Goal: Information Seeking & Learning: Learn about a topic

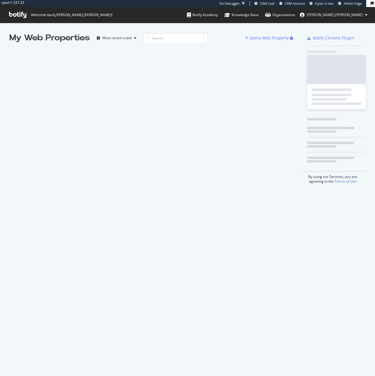
scroll to position [372, 366]
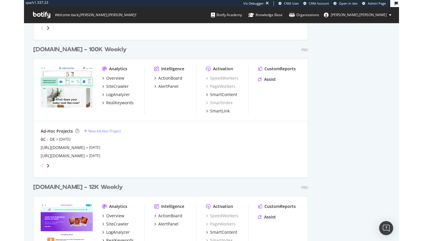
scroll to position [1316, 312]
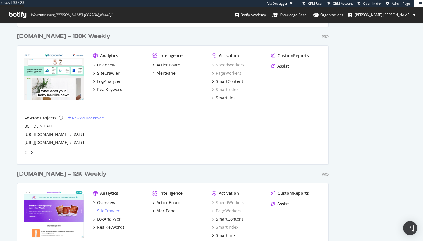
click at [111, 211] on div "SiteCrawler" at bounding box center [108, 211] width 23 height 6
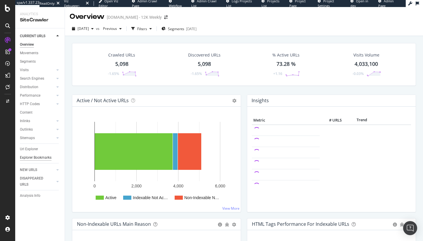
click at [30, 157] on div "Explorer Bookmarks" at bounding box center [36, 157] width 32 height 6
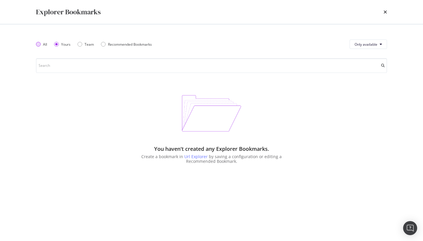
click at [43, 44] on div "All" at bounding box center [45, 44] width 4 height 5
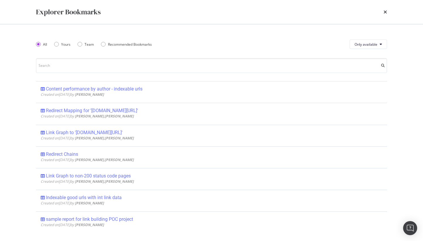
click at [53, 45] on div "All Yours Team Recommended Bookmarks" at bounding box center [97, 44] width 123 height 16
click at [374, 12] on icon "times" at bounding box center [385, 12] width 4 height 5
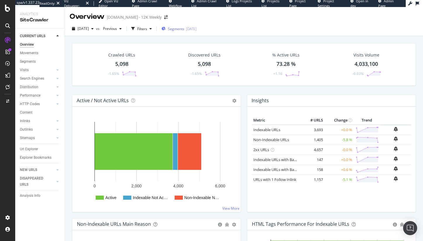
click at [184, 26] on span "Segments" at bounding box center [176, 28] width 16 height 5
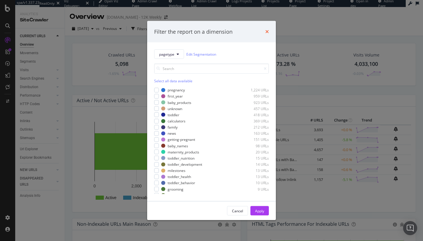
click at [268, 31] on icon "times" at bounding box center [267, 31] width 4 height 5
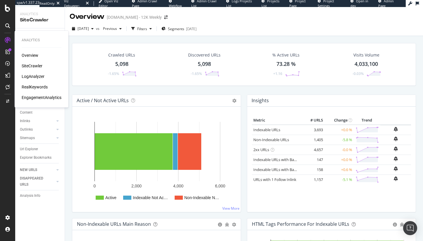
click at [39, 74] on div "LogAnalyzer" at bounding box center [33, 76] width 23 height 6
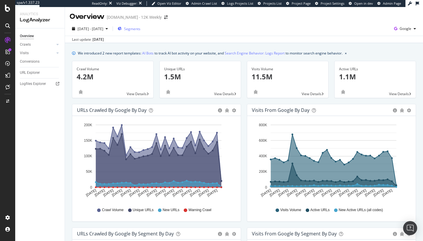
click at [140, 29] on span "Segments" at bounding box center [132, 28] width 16 height 5
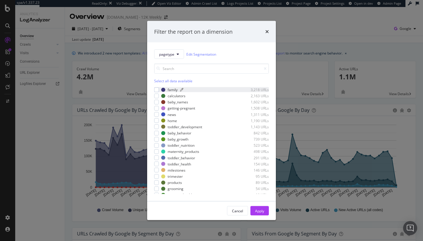
scroll to position [34, 0]
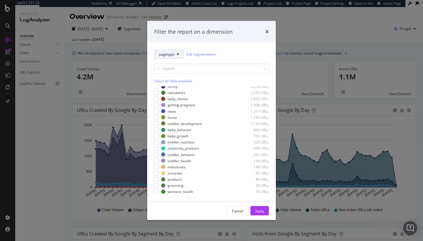
click at [170, 53] on span "pagetype" at bounding box center [166, 53] width 15 height 5
click at [215, 94] on div "calculators 2,163 URLs" at bounding box center [215, 92] width 108 height 5
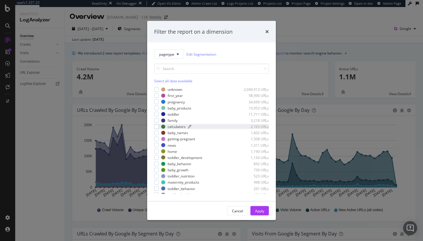
scroll to position [0, 0]
click at [60, 117] on div "Filter the report on a dimension pagetype Edit Segmentation Select all data ava…" at bounding box center [211, 120] width 423 height 241
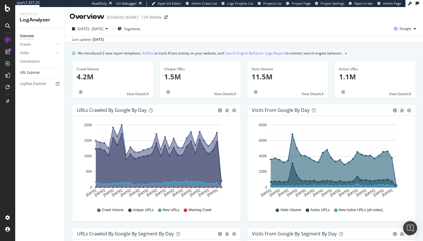
click at [42, 75] on link "URL Explorer" at bounding box center [40, 73] width 41 height 6
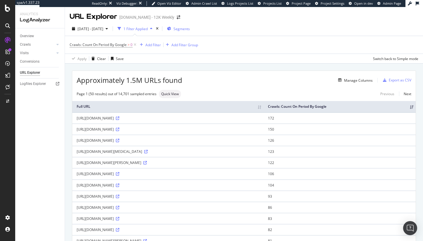
click at [190, 27] on span "Segments" at bounding box center [181, 28] width 16 height 5
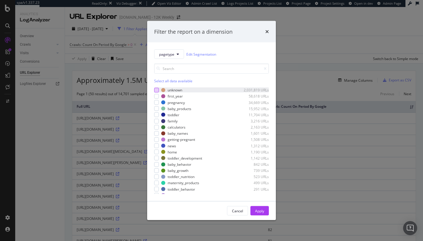
click at [155, 90] on div "modal" at bounding box center [156, 89] width 5 height 5
click at [261, 212] on div "Apply" at bounding box center [259, 210] width 9 height 5
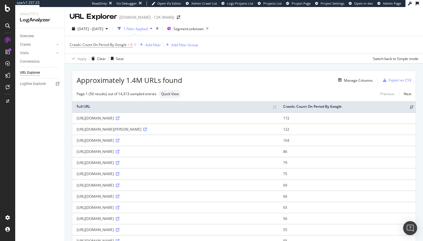
click at [146, 154] on div "https://community.whattoexpect.com/forums/april-2022-babies/topic/first-positiv…" at bounding box center [176, 151] width 198 height 5
drag, startPoint x: 152, startPoint y: 134, endPoint x: 138, endPoint y: 134, distance: 14.6
click at [138, 132] on div "https://community.whattoexpect.com/forums/1st-pregnancy/topic/5-weeks-brown-dis…" at bounding box center [176, 129] width 198 height 5
copy div "/forums/"
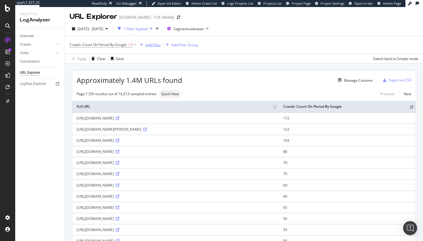
click at [148, 45] on div "Add Filter" at bounding box center [152, 44] width 15 height 5
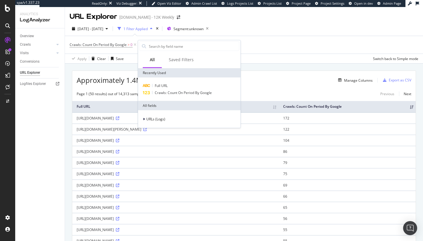
click at [283, 41] on div "Crawls: Count On Period By Google > 0 Add Filter Add Filter Group" at bounding box center [244, 45] width 348 height 18
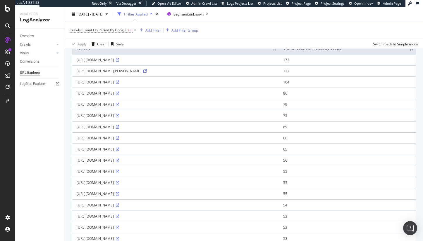
scroll to position [57, 0]
click at [153, 96] on td "https://community.whattoexpect.com/forums/april-2022-babies/topic/first-positiv…" at bounding box center [175, 94] width 206 height 11
drag, startPoint x: 153, startPoint y: 99, endPoint x: 137, endPoint y: 99, distance: 15.5
click at [137, 97] on div "https://community.whattoexpect.com/forums/april-2022-babies/topic/first-positiv…" at bounding box center [176, 94] width 198 height 5
copy div "/forums/"
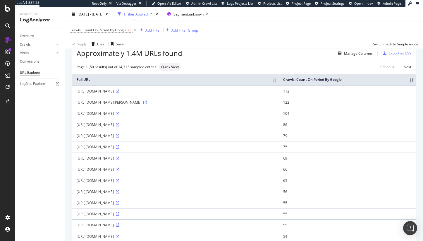
scroll to position [0, 0]
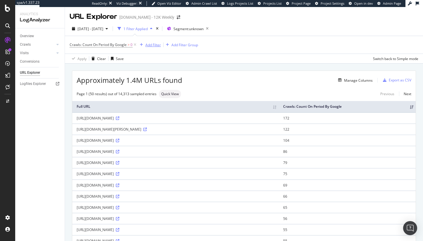
click at [148, 46] on div "Add Filter" at bounding box center [152, 44] width 15 height 5
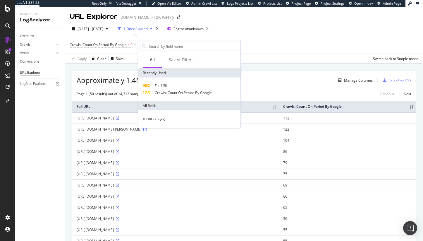
click at [157, 82] on div "Full URL Crawls: Count On Period By Google" at bounding box center [189, 88] width 102 height 23
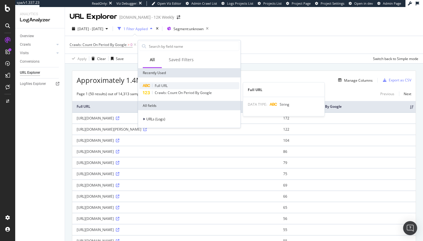
click at [163, 85] on span "Full URL" at bounding box center [161, 85] width 13 height 5
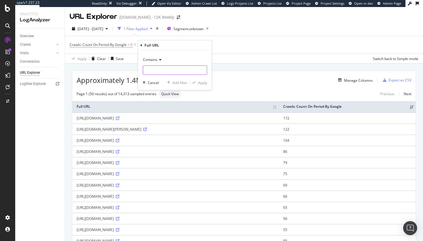
click at [162, 68] on input "text" at bounding box center [175, 69] width 64 height 9
click at [163, 70] on input "/fopr" at bounding box center [170, 69] width 55 height 9
type input "/forums/"
click at [199, 82] on div "Apply" at bounding box center [202, 82] width 9 height 5
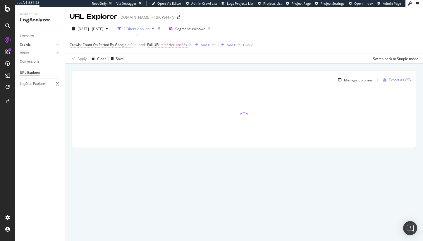
click at [31, 42] on link "Crawls" at bounding box center [37, 45] width 35 height 6
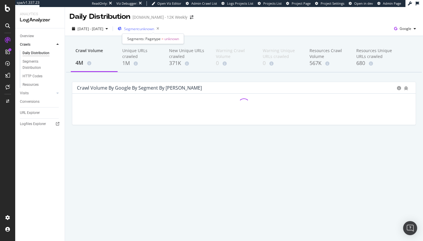
click at [154, 31] on span "Segment: unknown" at bounding box center [139, 28] width 30 height 5
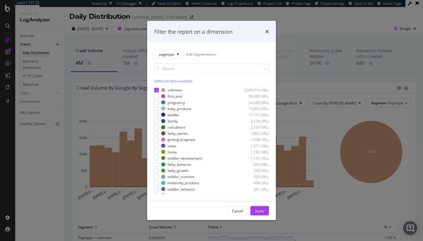
click at [304, 28] on div "Filter the report on a dimension pagetype Edit Segmentation Select all data ava…" at bounding box center [211, 120] width 423 height 241
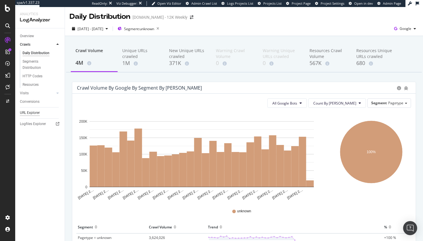
click at [32, 112] on div "URL Explorer" at bounding box center [30, 113] width 20 height 6
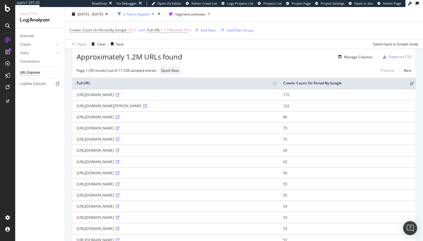
scroll to position [23, 0]
click at [96, 12] on span "2025 Aug. 13th - Sep. 11th" at bounding box center [90, 13] width 26 height 5
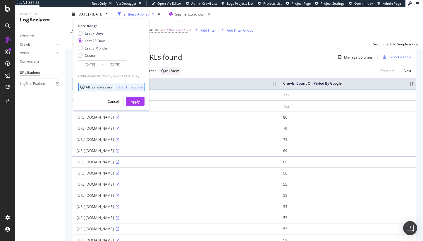
click at [279, 97] on td "https://community.whattoexpect.com/forums/stages" at bounding box center [175, 94] width 206 height 11
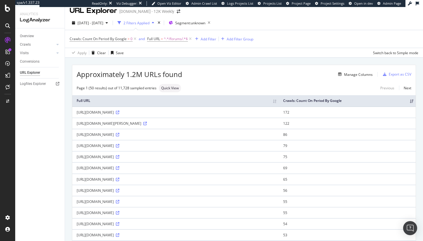
scroll to position [0, 0]
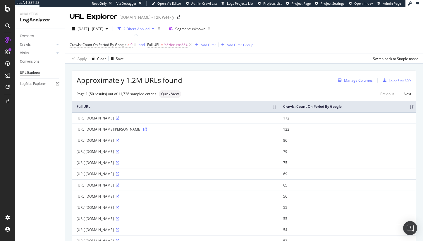
click at [355, 80] on div "Manage Columns" at bounding box center [358, 80] width 29 height 5
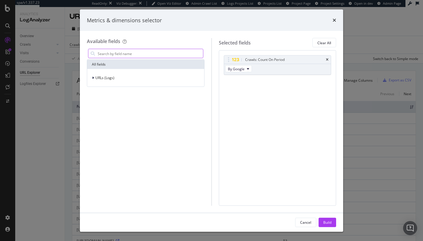
click at [165, 53] on input "modal" at bounding box center [150, 53] width 106 height 9
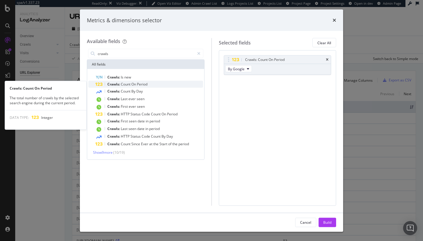
type input "crawls"
click at [163, 81] on div "Crawls: Count On Period" at bounding box center [149, 84] width 108 height 7
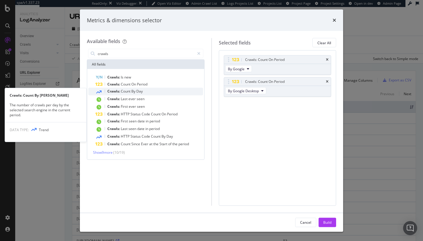
click at [126, 91] on span "Count" at bounding box center [126, 91] width 11 height 5
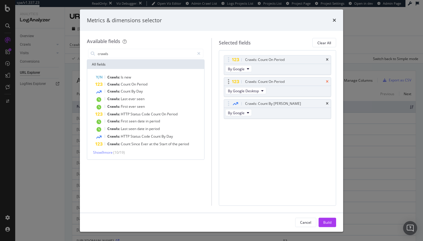
click at [328, 80] on icon "times" at bounding box center [327, 82] width 3 height 4
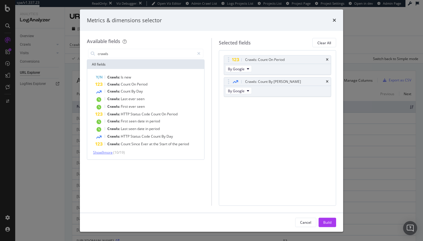
click at [93, 151] on span "Show 9 more" at bounding box center [103, 152] width 20 height 5
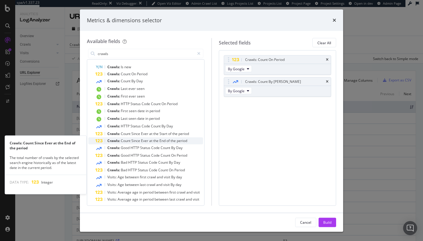
scroll to position [12, 0]
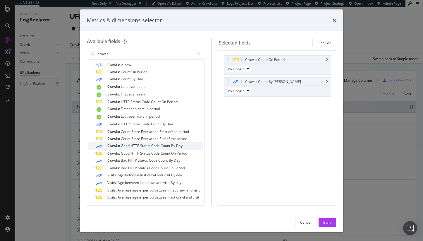
click at [115, 145] on span "Crawls:" at bounding box center [113, 145] width 13 height 5
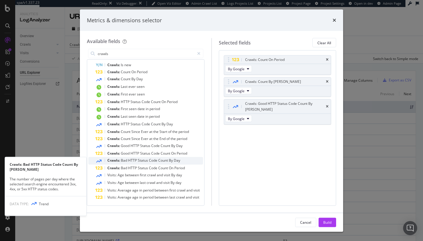
click at [150, 162] on div "Crawls: Bad HTTP Status Code Count By Day" at bounding box center [149, 161] width 108 height 8
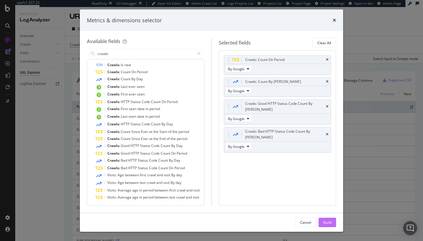
click at [331, 221] on div "Build" at bounding box center [327, 221] width 8 height 5
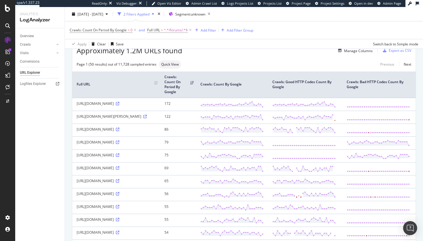
scroll to position [40, 0]
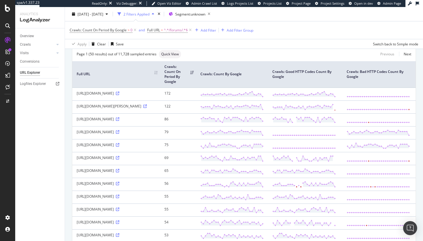
click at [125, 134] on div "https://www.whattoexpect.com/forums/all" at bounding box center [116, 131] width 79 height 5
click at [91, 108] on div "https://community.whattoexpect.com/forums/1st-pregnancy/topic/5-weeks-brown-dis…" at bounding box center [116, 105] width 79 height 5
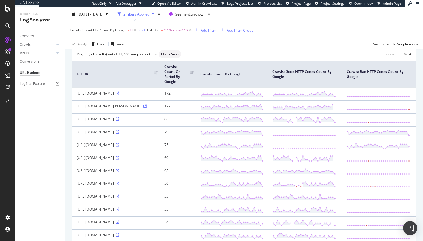
click at [127, 134] on div "https://www.whattoexpect.com/forums/all" at bounding box center [116, 131] width 79 height 5
click at [119, 134] on icon at bounding box center [118, 132] width 4 height 4
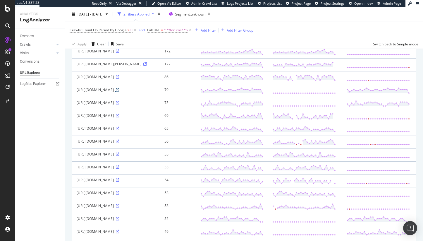
scroll to position [83, 0]
click at [119, 103] on icon at bounding box center [118, 102] width 4 height 4
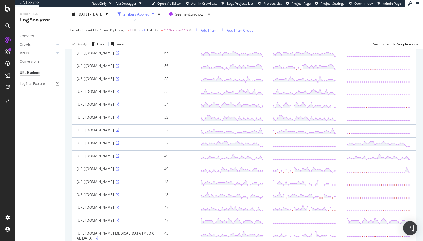
scroll to position [0, 0]
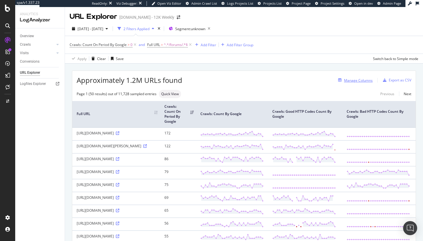
click at [345, 81] on div "Manage Columns" at bounding box center [358, 80] width 29 height 5
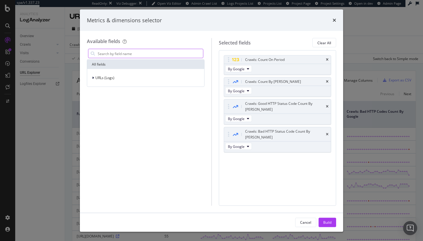
click at [148, 53] on input "modal" at bounding box center [150, 53] width 106 height 9
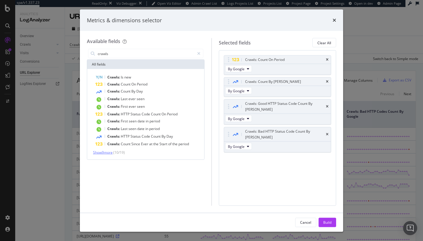
type input "crawls"
click at [101, 153] on span "Show 9 more" at bounding box center [103, 152] width 20 height 5
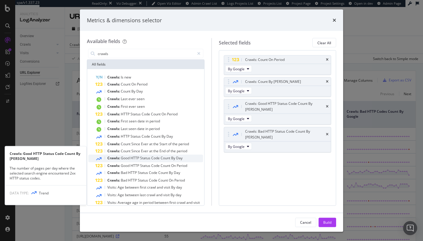
scroll to position [12, 0]
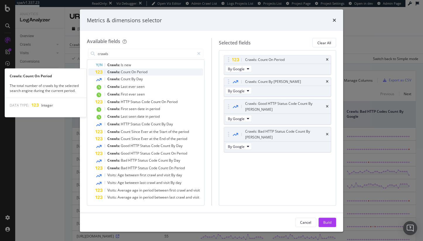
click at [140, 74] on div "Crawls: Count On Period" at bounding box center [149, 71] width 108 height 7
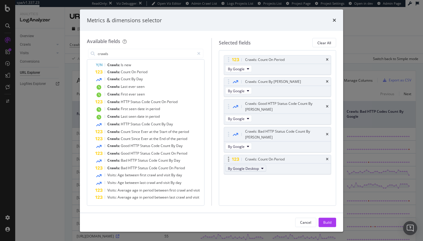
click at [239, 165] on span "By Google Desktop" at bounding box center [243, 167] width 31 height 5
click at [298, 184] on div "Crawls: Count On Period By Google Crawls: Count By Day By Google Crawls: Good H…" at bounding box center [277, 127] width 117 height 155
click at [326, 157] on icon "times" at bounding box center [327, 159] width 3 height 4
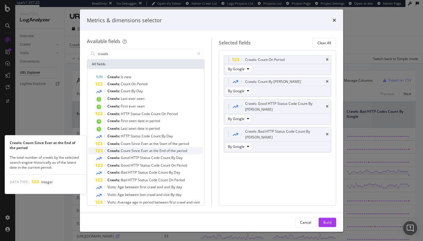
scroll to position [0, 0]
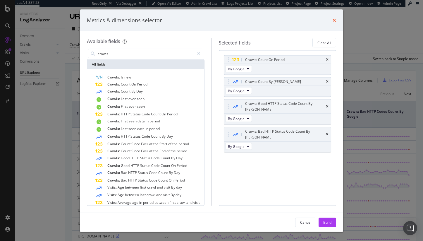
click at [335, 19] on icon "times" at bounding box center [334, 20] width 4 height 5
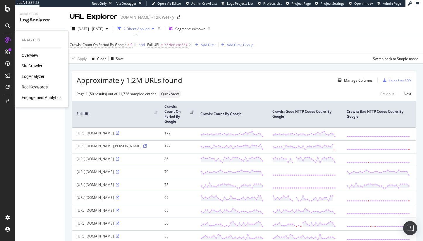
click at [33, 88] on div "RealKeywords" at bounding box center [35, 87] width 26 height 6
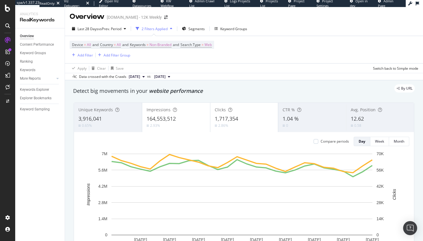
click at [54, 135] on div "Overview Content Performance Keyword Groups Ranking Keywords More Reports Count…" at bounding box center [39, 134] width 49 height 212
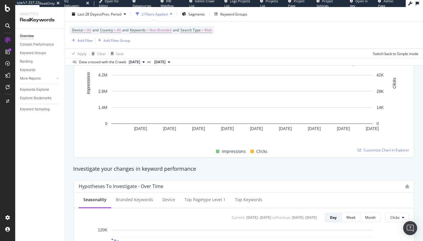
scroll to position [5, 0]
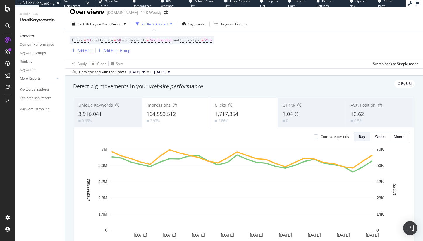
click at [82, 53] on div "Add Filter" at bounding box center [81, 50] width 23 height 6
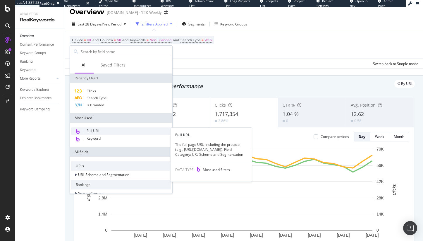
click at [98, 132] on span "Full URL" at bounding box center [93, 130] width 13 height 5
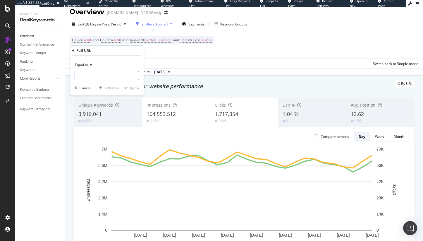
click at [95, 78] on input "text" at bounding box center [107, 75] width 64 height 9
click at [91, 70] on div "Equal to" at bounding box center [107, 70] width 64 height 20
click at [90, 66] on icon at bounding box center [90, 65] width 4 height 4
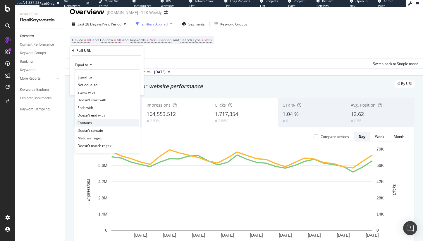
click at [94, 124] on div "Contains" at bounding box center [107, 123] width 63 height 8
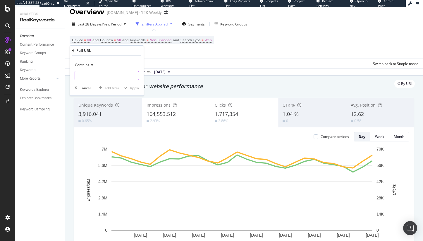
click at [99, 74] on input "text" at bounding box center [107, 75] width 64 height 9
type input "/forum/"
click at [137, 88] on div "Apply" at bounding box center [134, 87] width 9 height 5
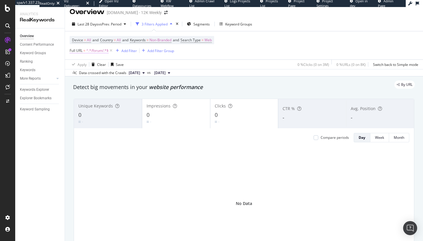
click at [92, 51] on span "^.*/forum/.*$" at bounding box center [97, 50] width 22 height 8
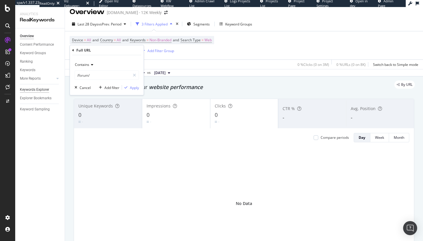
click at [33, 90] on div "Keywords Explorer" at bounding box center [34, 90] width 29 height 6
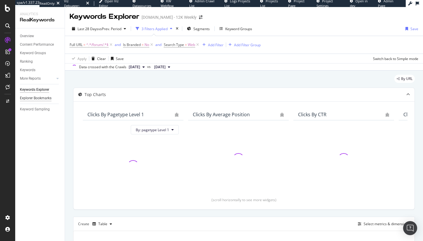
click at [34, 98] on div "Explorer Bookmarks" at bounding box center [36, 98] width 32 height 6
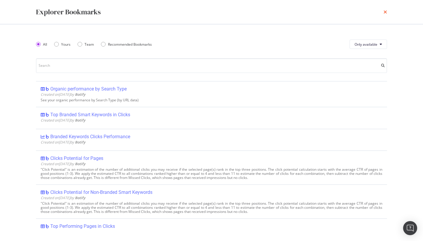
click at [374, 12] on icon "times" at bounding box center [385, 12] width 4 height 5
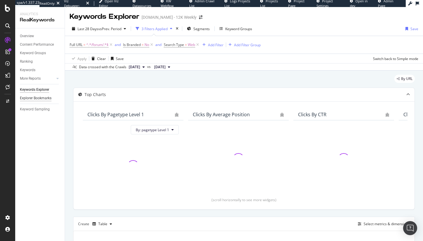
click at [39, 99] on div "Explorer Bookmarks" at bounding box center [36, 98] width 32 height 6
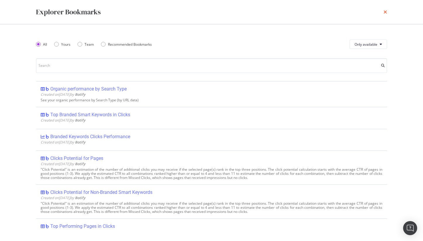
click at [374, 10] on icon "times" at bounding box center [385, 12] width 4 height 5
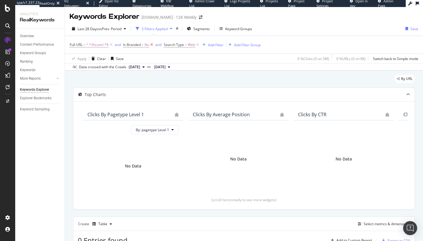
click at [152, 44] on icon at bounding box center [151, 45] width 5 height 6
click at [155, 45] on icon at bounding box center [156, 45] width 5 height 6
click at [90, 45] on span "^.*/forum/.*$" at bounding box center [97, 45] width 22 height 8
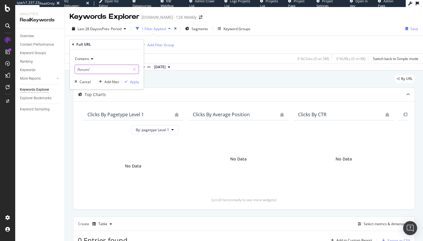
click at [90, 69] on input "/forum/" at bounding box center [102, 69] width 55 height 9
type input "community"
click at [132, 83] on div "Apply" at bounding box center [134, 81] width 9 height 5
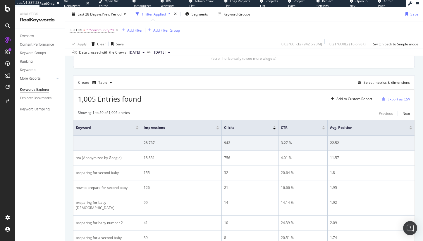
scroll to position [142, 0]
click at [374, 84] on div "Select metrics & dimensions" at bounding box center [386, 81] width 46 height 5
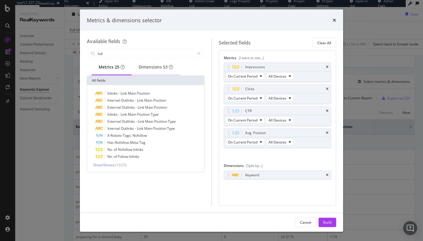
type input "full"
click at [148, 61] on div "Dimensions 53" at bounding box center [156, 67] width 48 height 16
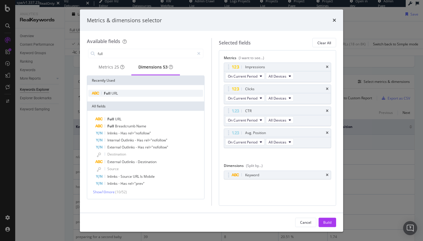
click at [116, 96] on span "URL" at bounding box center [114, 93] width 6 height 5
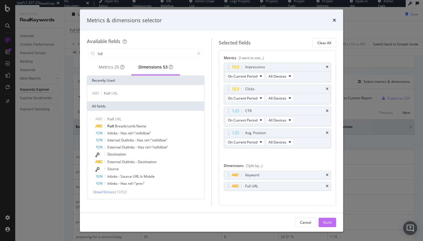
click at [333, 221] on button "Build" at bounding box center [327, 221] width 18 height 9
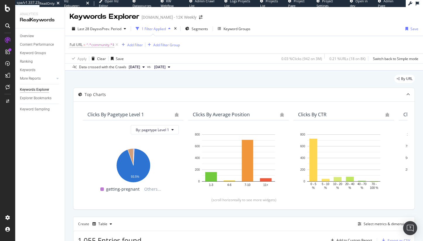
click at [94, 48] on span "^.*community.*$" at bounding box center [100, 45] width 28 height 8
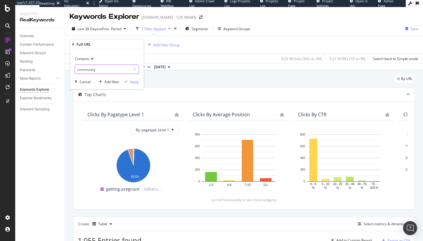
click at [94, 68] on input "community" at bounding box center [102, 69] width 55 height 9
type input "forum"
click at [136, 81] on div "Apply" at bounding box center [134, 81] width 9 height 5
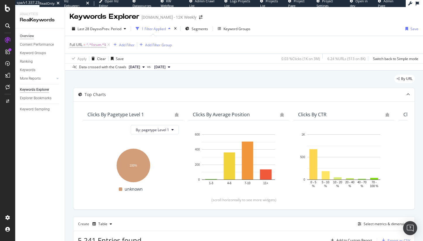
click at [29, 36] on div "Overview" at bounding box center [27, 36] width 14 height 6
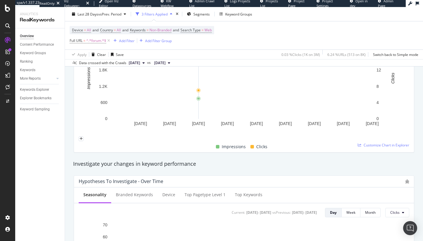
scroll to position [2, 0]
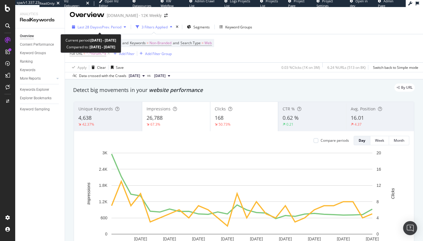
click at [86, 27] on span "Last 28 Days" at bounding box center [87, 27] width 21 height 5
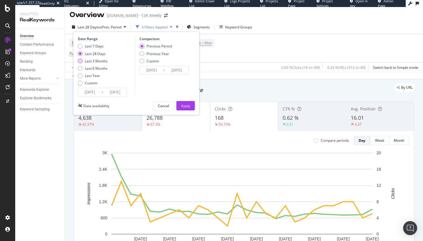
click at [98, 61] on div "Last 3 Months" at bounding box center [96, 60] width 23 height 5
type input "2025/06/09"
type input "2025/03/09"
type input "2025/06/08"
click at [181, 105] on div "Apply" at bounding box center [185, 105] width 9 height 5
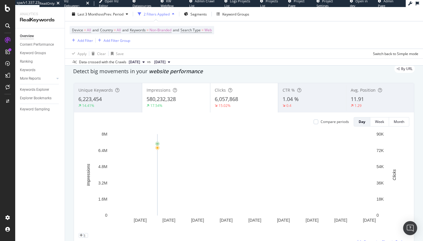
scroll to position [8, 0]
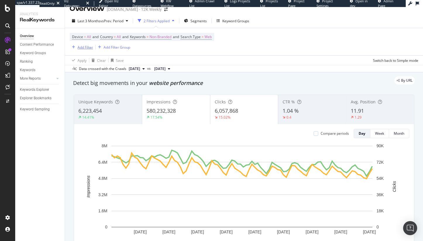
click at [87, 45] on div "Add Filter" at bounding box center [84, 47] width 15 height 5
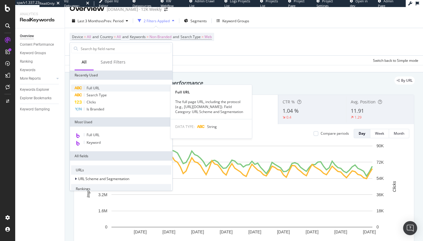
click at [95, 84] on div "Full URL" at bounding box center [121, 87] width 100 height 7
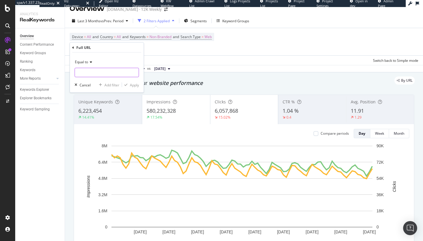
click at [94, 70] on input "text" at bounding box center [107, 72] width 64 height 9
click at [89, 63] on icon at bounding box center [90, 62] width 4 height 4
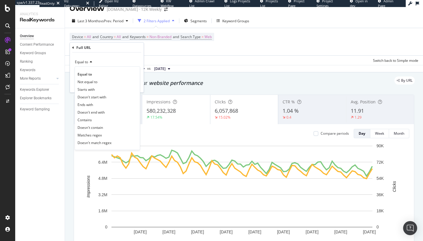
click at [96, 121] on div "Contains" at bounding box center [107, 120] width 63 height 8
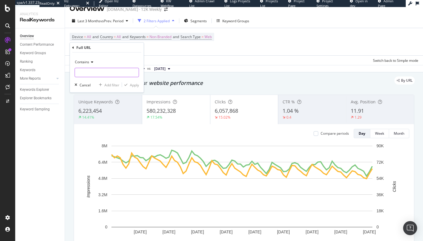
click at [92, 75] on input "text" at bounding box center [107, 72] width 64 height 9
type input "/forum/"
click at [130, 86] on div "Apply" at bounding box center [134, 84] width 9 height 5
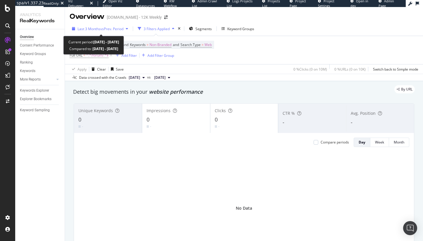
click at [125, 29] on div "button" at bounding box center [126, 29] width 7 height 4
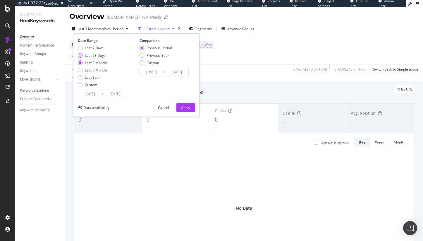
click at [89, 53] on div "Last 28 Days" at bounding box center [95, 55] width 21 height 5
type input "[DATE]"
click at [189, 110] on div "Apply" at bounding box center [185, 107] width 9 height 9
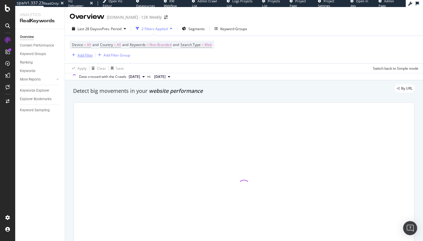
click at [86, 57] on div "Add Filter" at bounding box center [84, 55] width 15 height 5
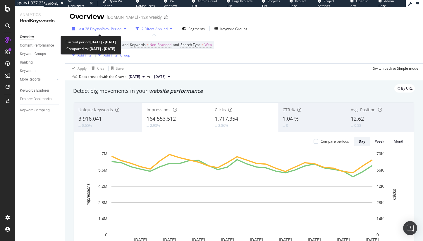
click at [95, 30] on span "Last 28 Days" at bounding box center [87, 28] width 21 height 5
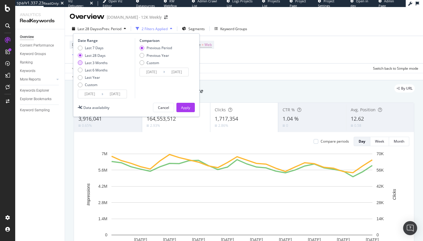
click at [99, 62] on div "Last 3 Months" at bounding box center [96, 62] width 23 height 5
type input "2025/06/09"
type input "2025/03/09"
type input "2025/06/08"
click at [189, 107] on div "Apply" at bounding box center [185, 107] width 9 height 5
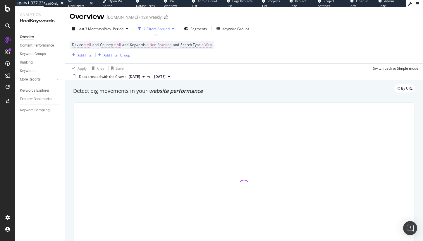
click at [88, 55] on div "Add Filter" at bounding box center [84, 55] width 15 height 5
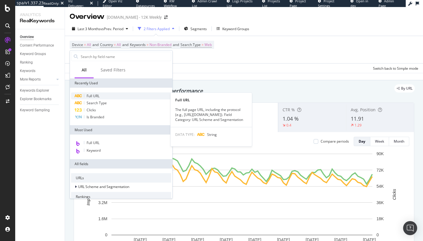
click at [96, 96] on span "Full URL" at bounding box center [93, 95] width 13 height 5
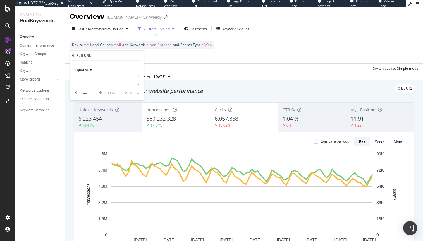
click at [83, 78] on input "text" at bounding box center [107, 80] width 64 height 9
click at [92, 67] on div "Equal to" at bounding box center [107, 69] width 64 height 9
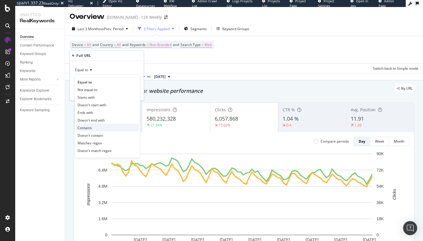
click at [86, 127] on span "Contains" at bounding box center [84, 127] width 14 height 5
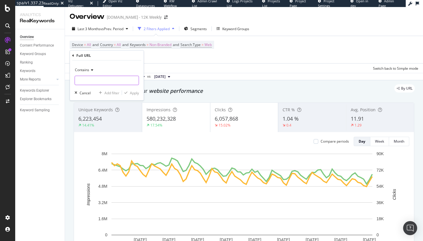
click at [85, 76] on input "text" at bounding box center [107, 80] width 64 height 9
type input "/forums/"
click at [129, 94] on div "Apply" at bounding box center [130, 92] width 17 height 5
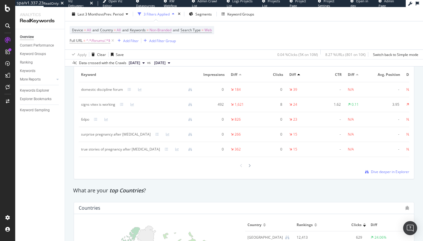
scroll to position [725, 0]
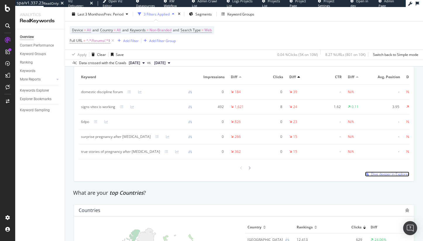
click at [365, 176] on link "Dive deeper in Explorer" at bounding box center [387, 173] width 44 height 5
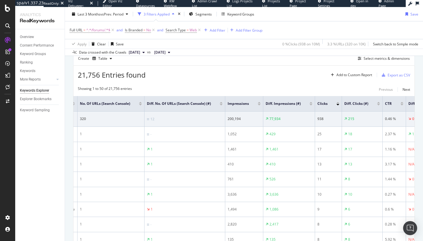
scroll to position [0, 98]
click at [307, 105] on div "Diff. Impressions (#)" at bounding box center [288, 104] width 47 height 6
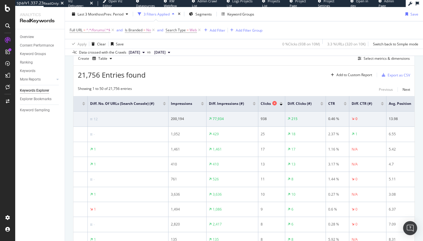
scroll to position [0, 150]
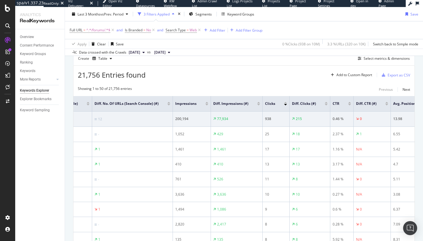
click at [257, 104] on div at bounding box center [258, 104] width 3 height 1
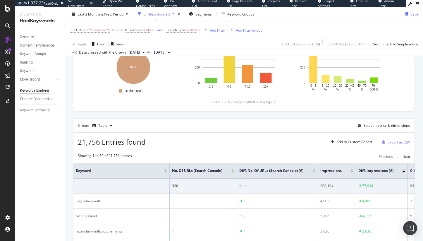
scroll to position [165, 0]
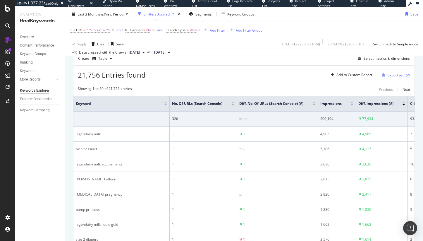
click at [404, 103] on div at bounding box center [403, 102] width 3 height 1
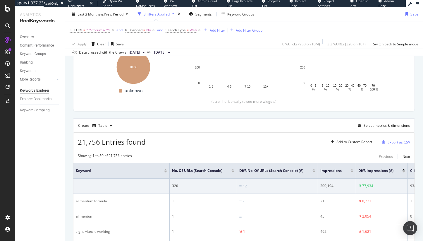
scroll to position [165, 0]
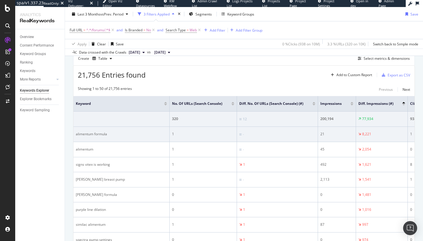
click at [87, 136] on div "alimentum formula" at bounding box center [121, 133] width 91 height 5
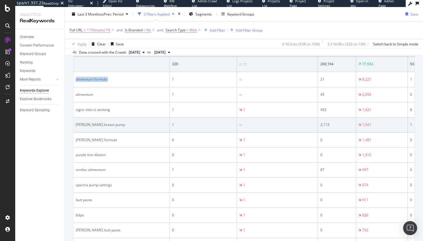
scroll to position [222, 0]
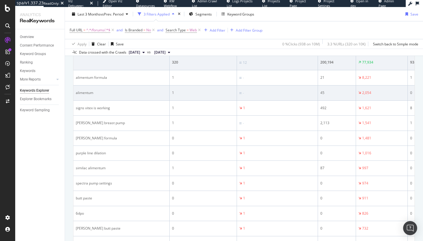
click at [89, 95] on div "alimentum" at bounding box center [121, 92] width 91 height 5
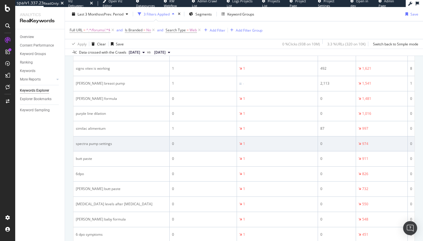
scroll to position [267, 0]
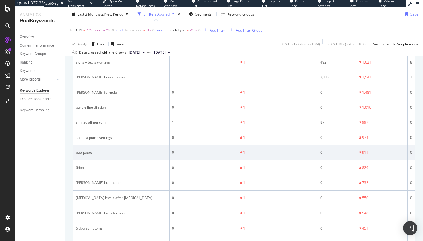
click at [88, 155] on div "butt paste" at bounding box center [121, 152] width 91 height 5
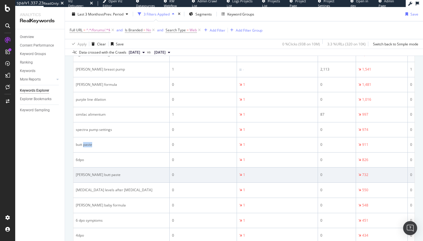
scroll to position [277, 0]
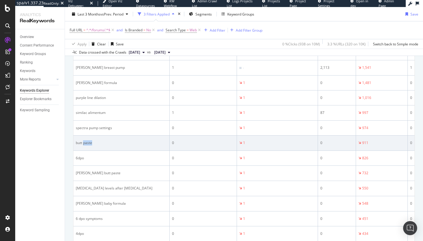
click at [87, 151] on td "butt paste" at bounding box center [121, 142] width 96 height 15
click at [87, 145] on div "butt paste" at bounding box center [121, 142] width 91 height 5
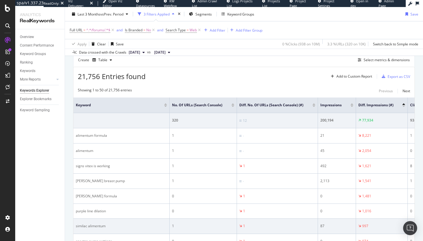
scroll to position [50, 0]
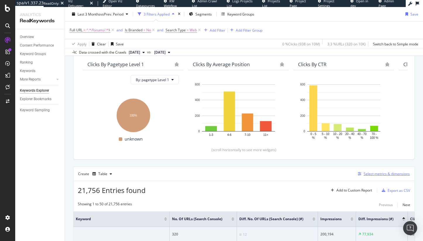
click at [369, 175] on div "Select metrics & dimensions" at bounding box center [386, 173] width 46 height 5
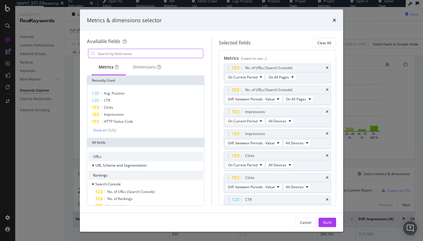
click at [139, 53] on input "modal" at bounding box center [150, 53] width 106 height 9
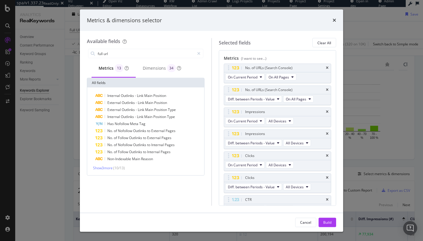
type input "full url"
click at [103, 165] on div "Show 3 more ( 10 / 13 )" at bounding box center [145, 168] width 115 height 6
click at [100, 163] on div "Internal Outlinks - Link Main Position External Outlinks - Link Main Position E…" at bounding box center [145, 131] width 115 height 78
click at [105, 169] on span "Show 3 more" at bounding box center [103, 167] width 20 height 5
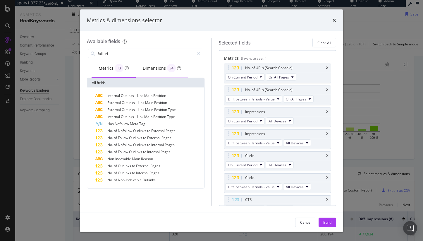
click at [145, 71] on div "Dimensions 34" at bounding box center [162, 68] width 38 height 8
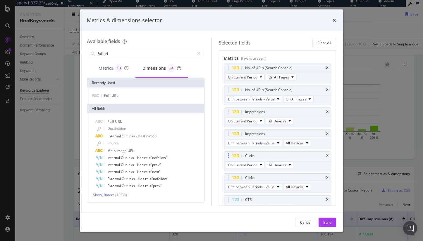
scroll to position [127, 0]
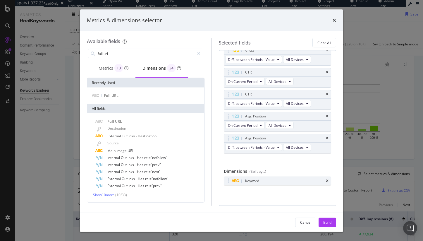
click at [336, 18] on div "Metrics & dimensions selector" at bounding box center [211, 20] width 263 height 22
click at [335, 20] on icon "times" at bounding box center [334, 20] width 4 height 5
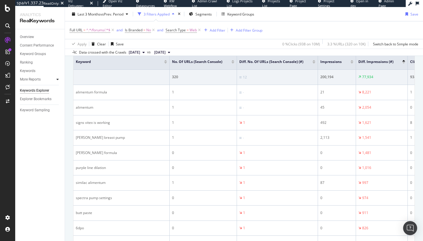
scroll to position [213, 0]
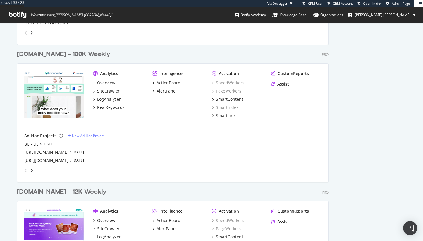
scroll to position [1021, 0]
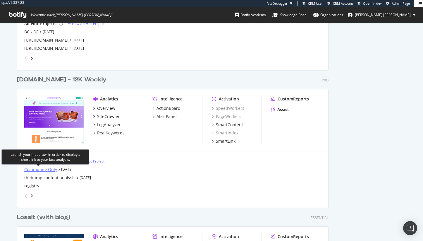
click at [39, 169] on div "Community Only" at bounding box center [40, 169] width 33 height 6
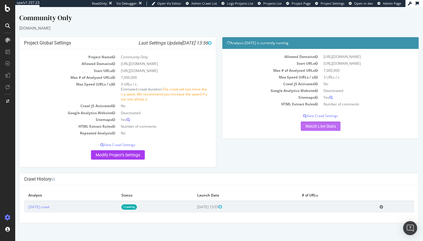
click at [312, 129] on link "Watch Live Stats" at bounding box center [320, 125] width 40 height 9
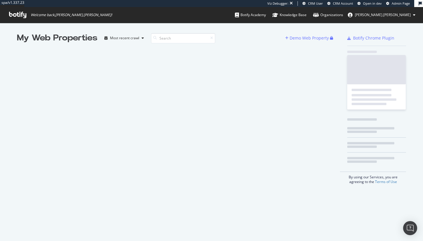
scroll to position [236, 414]
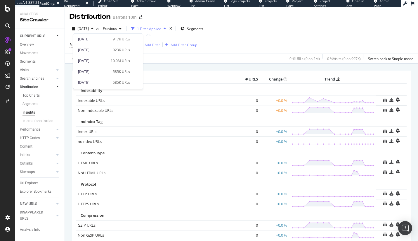
scroll to position [301, 0]
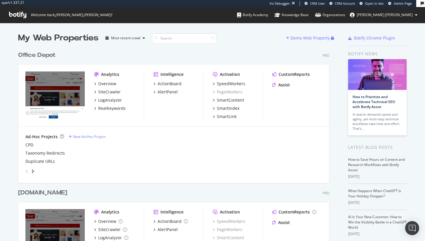
scroll to position [236, 416]
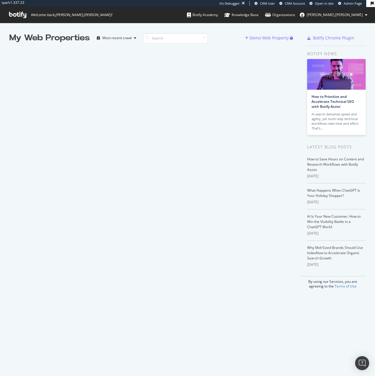
scroll to position [372, 366]
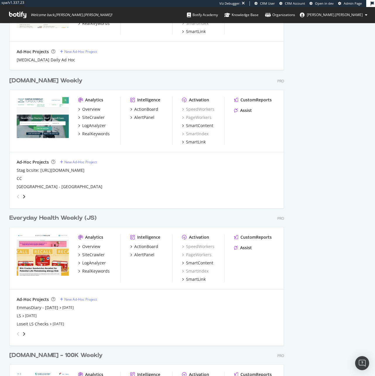
scroll to position [372, 366]
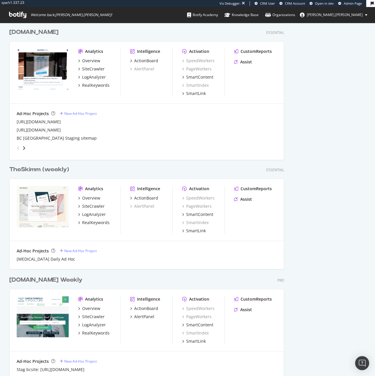
scroll to position [475, 0]
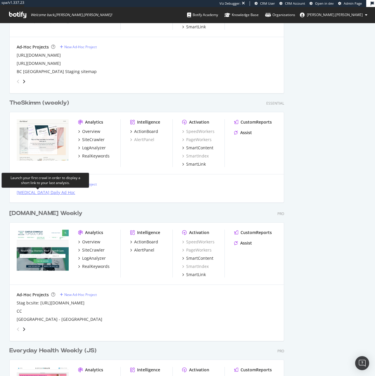
click at [40, 194] on div "[MEDICAL_DATA] Daily Ad Hoc" at bounding box center [46, 193] width 58 height 6
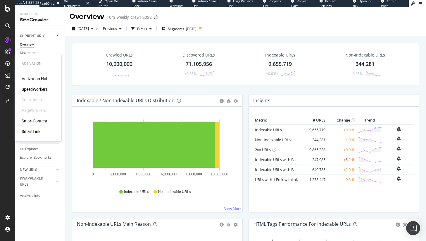
click at [31, 87] on div "SpeedWorkers" at bounding box center [35, 89] width 26 height 6
